Goal: Task Accomplishment & Management: Manage account settings

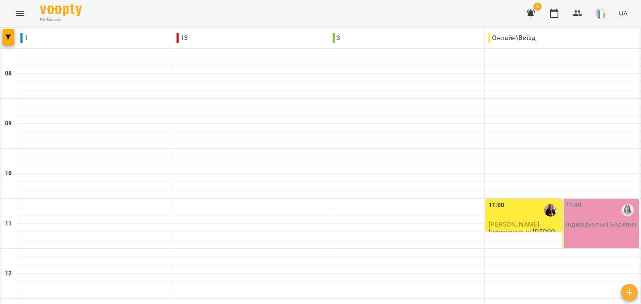
scroll to position [372, 0]
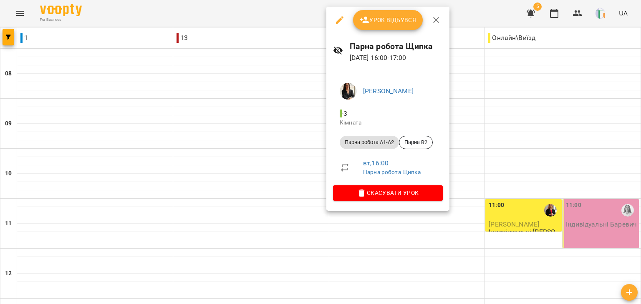
click at [389, 30] on div "Урок відбувся" at bounding box center [387, 20] width 123 height 27
click at [382, 23] on span "Урок відбувся" at bounding box center [387, 20] width 57 height 10
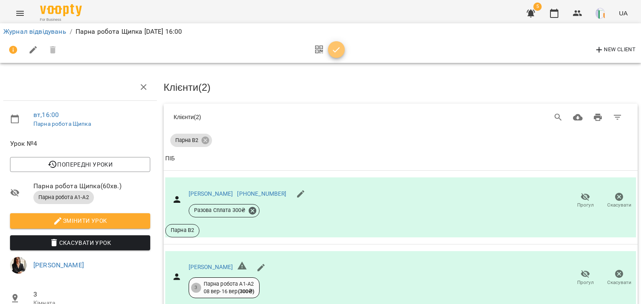
click at [337, 51] on icon "button" at bounding box center [336, 50] width 10 height 10
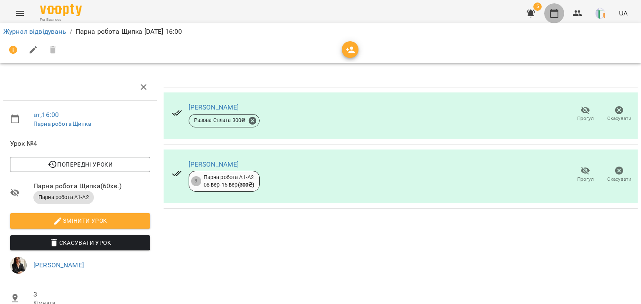
click at [550, 15] on icon "button" at bounding box center [554, 13] width 10 height 10
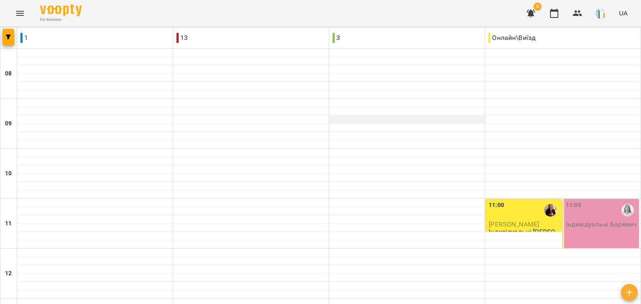
scroll to position [385, 0]
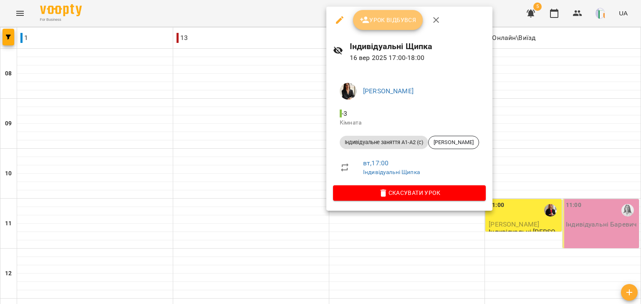
click at [409, 15] on span "Урок відбувся" at bounding box center [387, 20] width 57 height 10
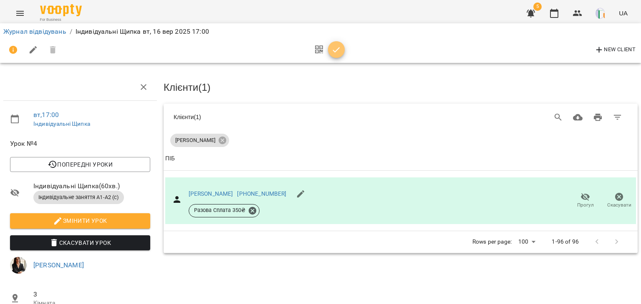
click at [337, 50] on icon "button" at bounding box center [336, 49] width 7 height 5
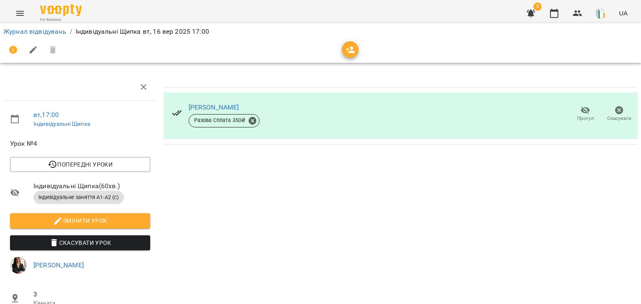
click at [552, 23] on div "Журнал відвідувань / Індивідуальні Щипка [DATE] 17:00" at bounding box center [320, 43] width 644 height 43
click at [554, 13] on icon "button" at bounding box center [554, 13] width 10 height 10
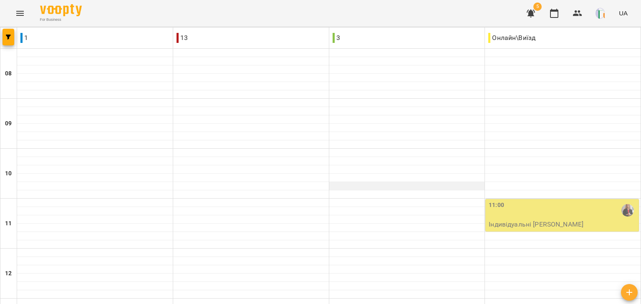
scroll to position [418, 0]
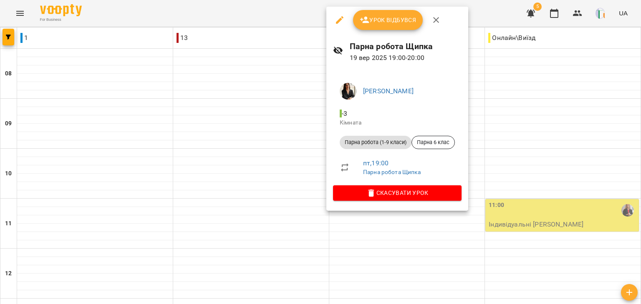
click at [270, 192] on div at bounding box center [320, 152] width 641 height 304
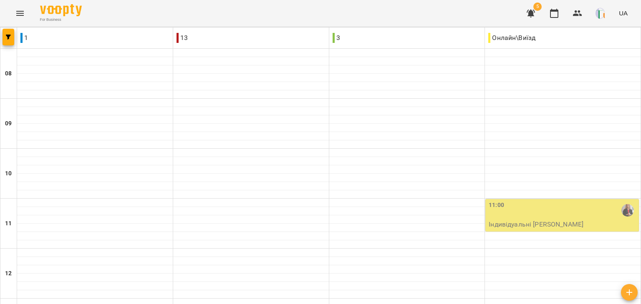
scroll to position [379, 0]
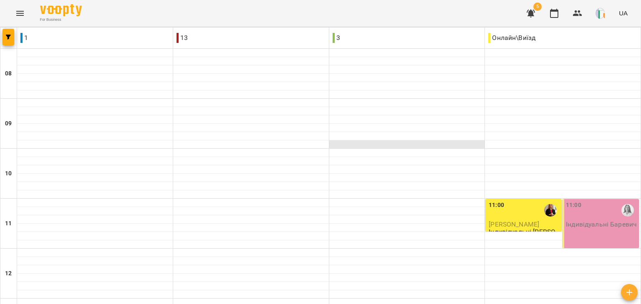
scroll to position [432, 0]
